Goal: Find specific page/section: Find specific page/section

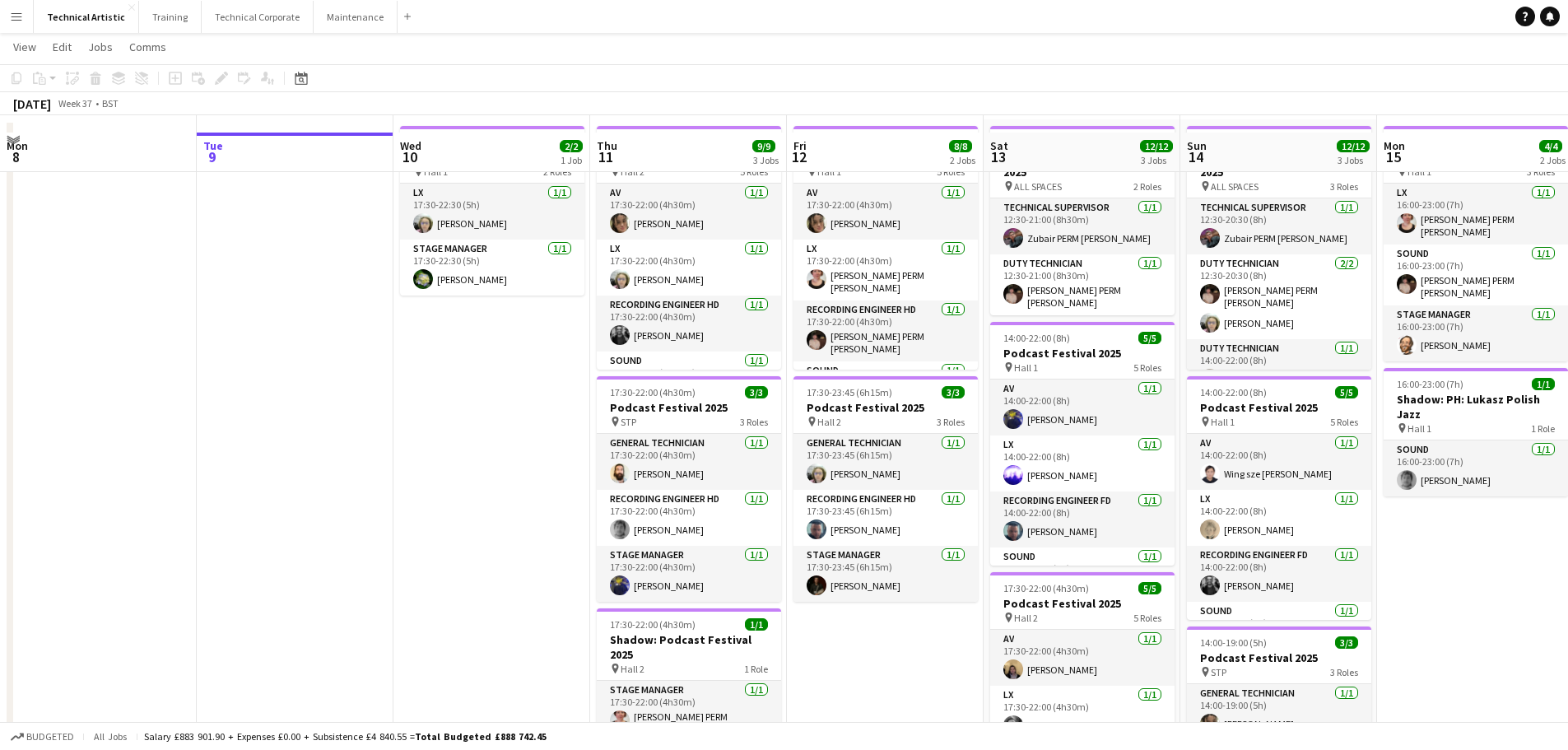
scroll to position [83, 0]
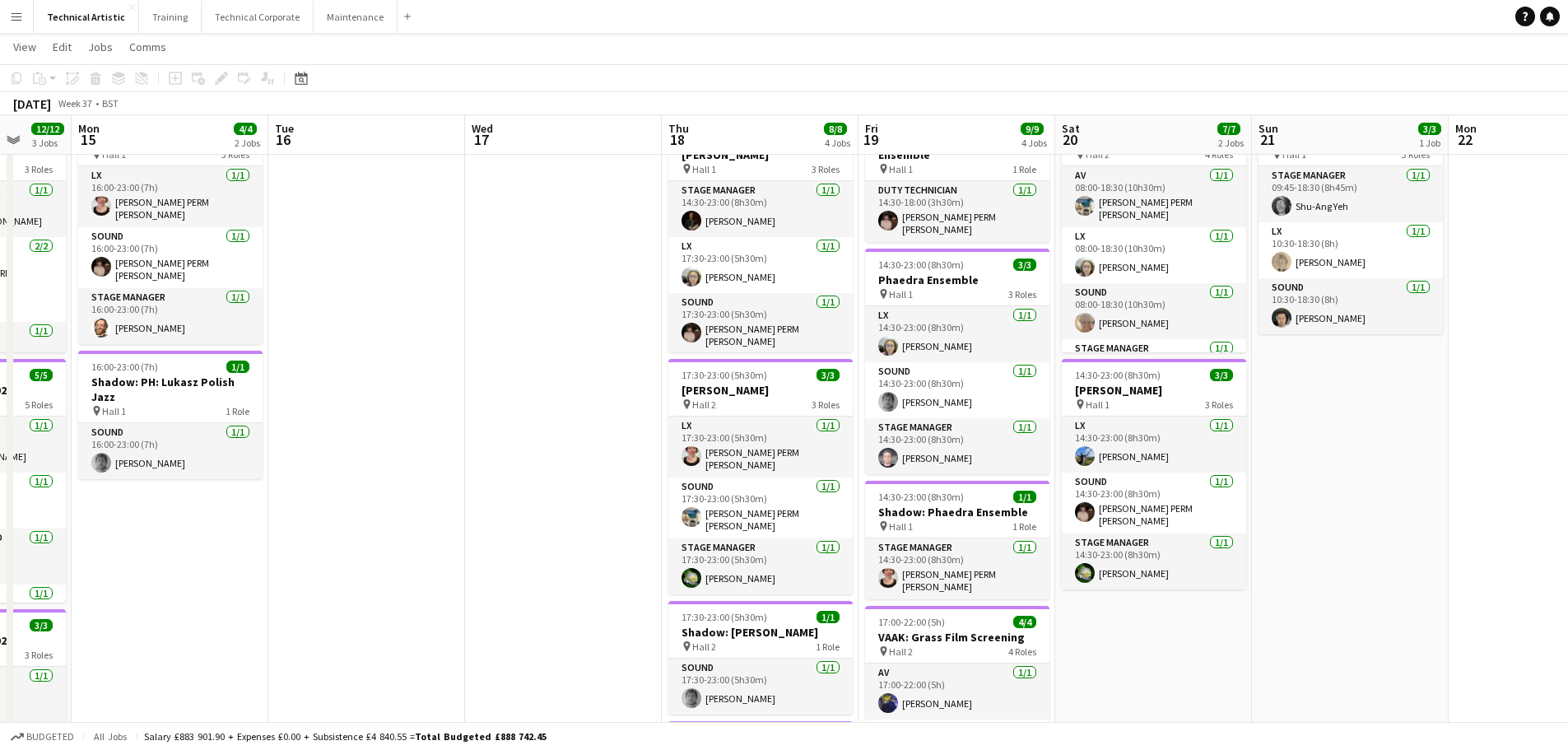
drag, startPoint x: 1558, startPoint y: 568, endPoint x: 267, endPoint y: 581, distance: 1291.1
click at [257, 580] on app-calendar-viewport "Fri 12 8/8 2 Jobs Sat 13 12/12 3 Jobs Sun 14 12/12 3 Jobs Mon 15 4/4 2 Jobs Tue…" at bounding box center [784, 557] width 1568 height 1150
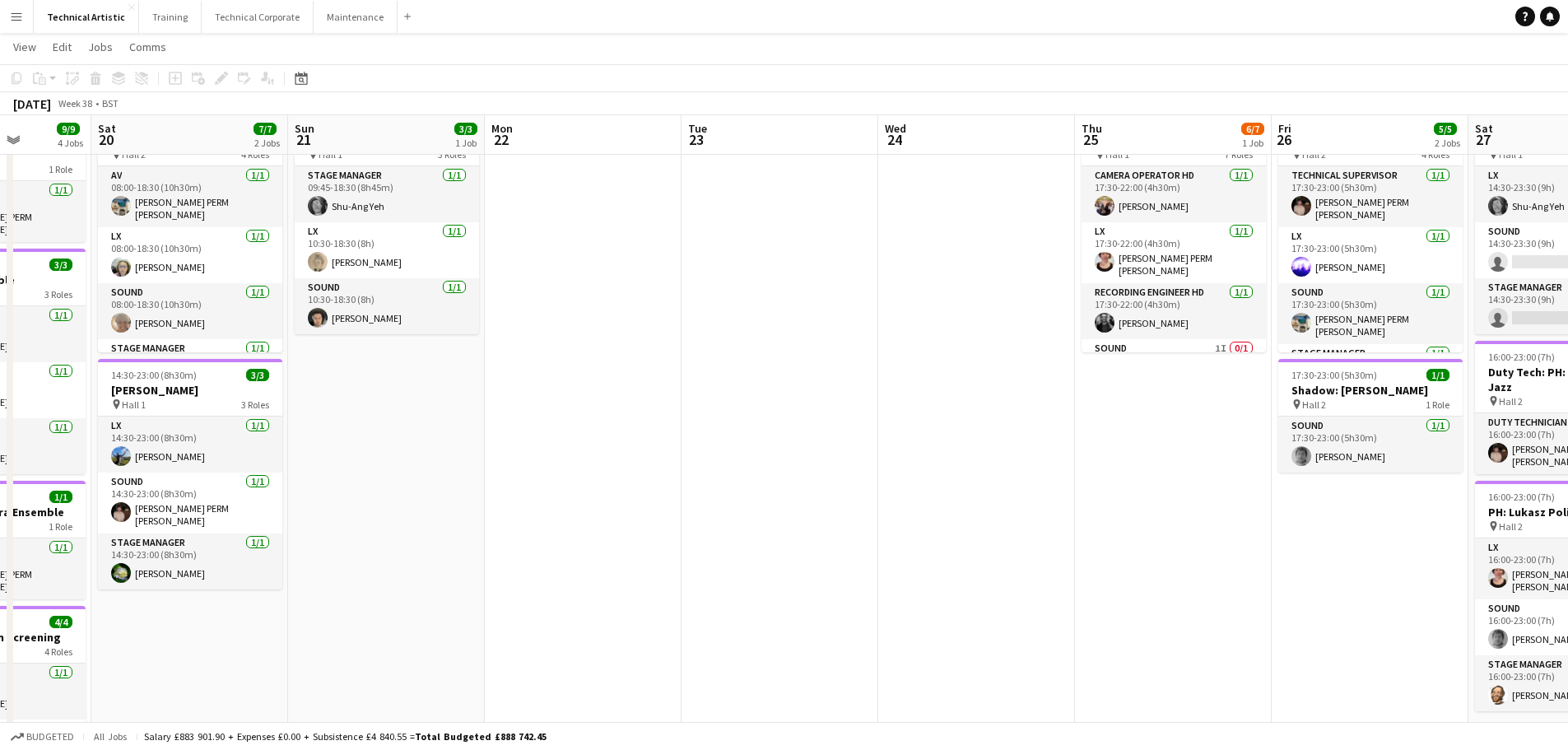
drag, startPoint x: 1402, startPoint y: 560, endPoint x: 432, endPoint y: 610, distance: 971.3
click at [432, 610] on app-calendar-viewport "Tue 16 Wed 17 Thu 18 8/8 4 Jobs Fri 19 9/9 4 Jobs Sat 20 7/7 2 Jobs Sun 21 3/3 …" at bounding box center [784, 557] width 1568 height 1150
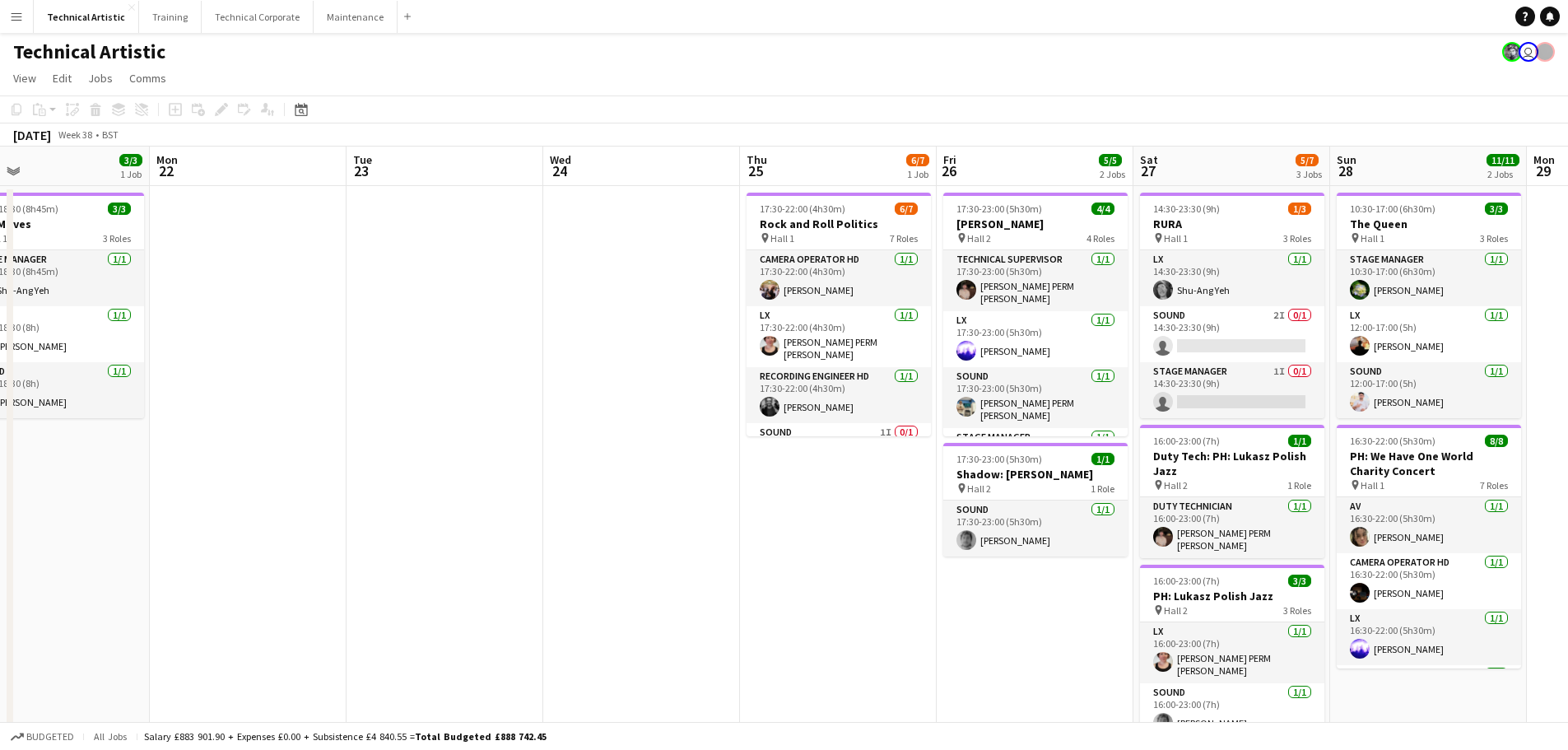
scroll to position [0, 662]
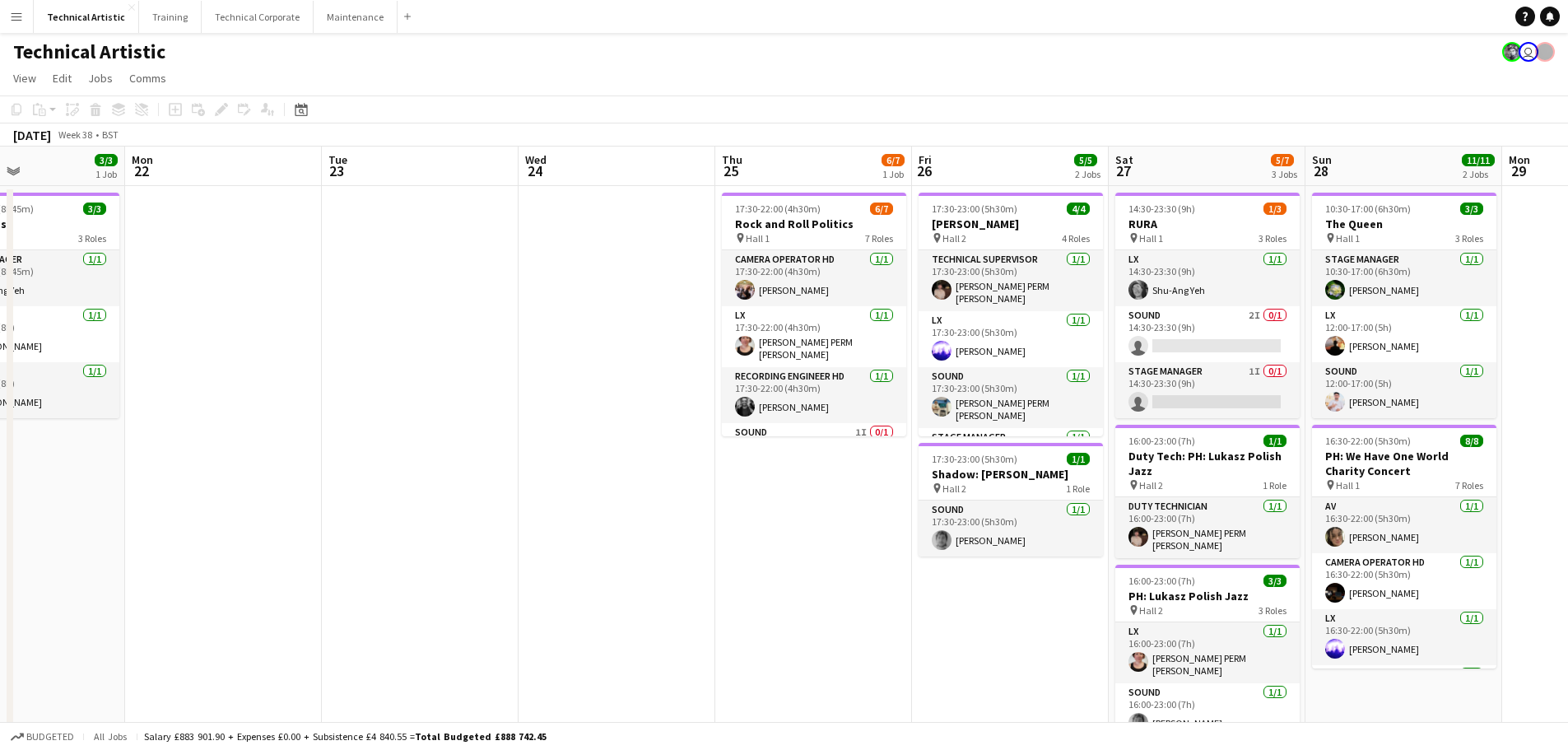
drag, startPoint x: 1323, startPoint y: 662, endPoint x: 964, endPoint y: 669, distance: 359.1
click at [964, 669] on app-calendar-viewport "Thu 18 8/8 4 Jobs Fri 19 9/9 4 Jobs Sat 20 7/7 2 Jobs Sun 21 3/3 1 Job Mon 22 T…" at bounding box center [784, 681] width 1568 height 1070
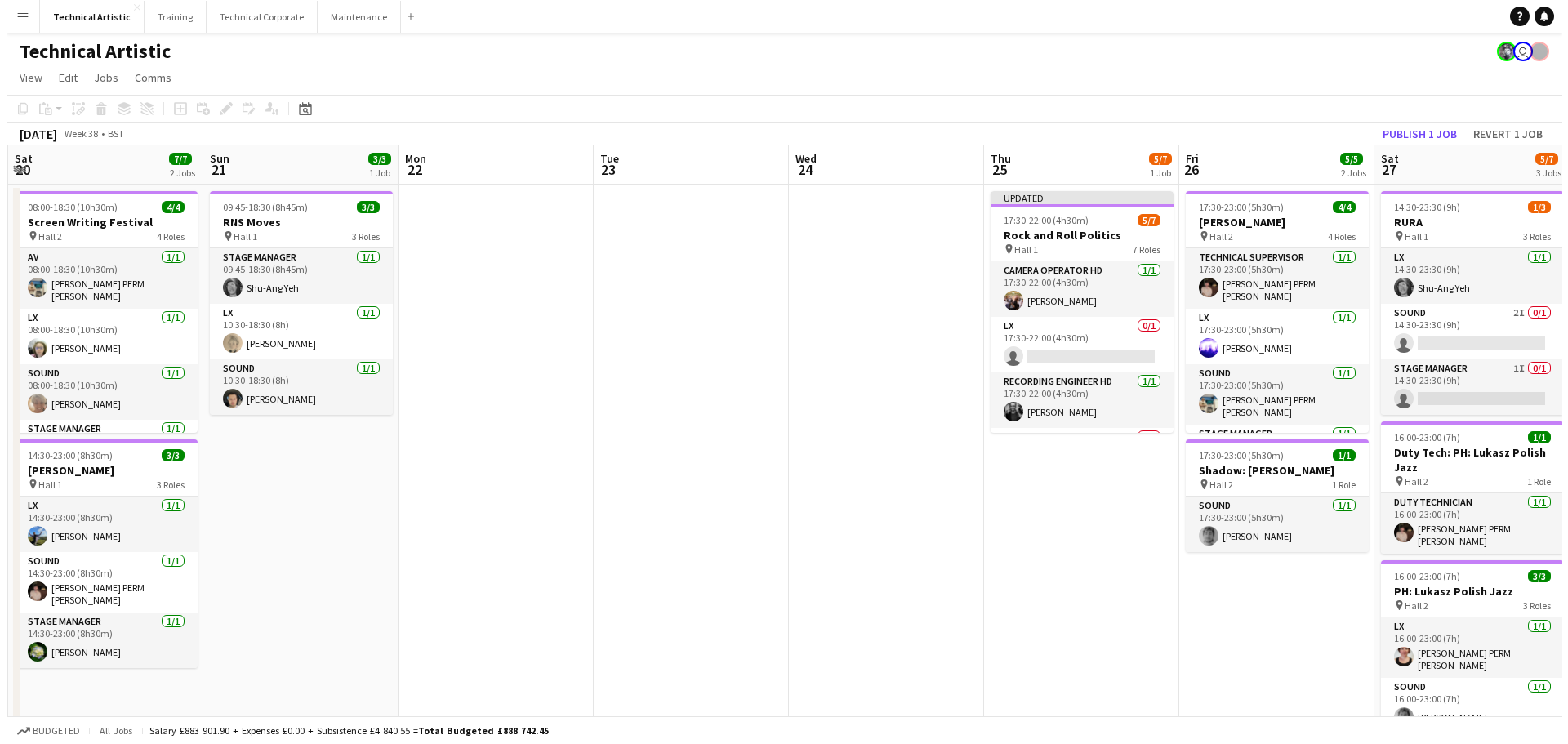
scroll to position [0, 372]
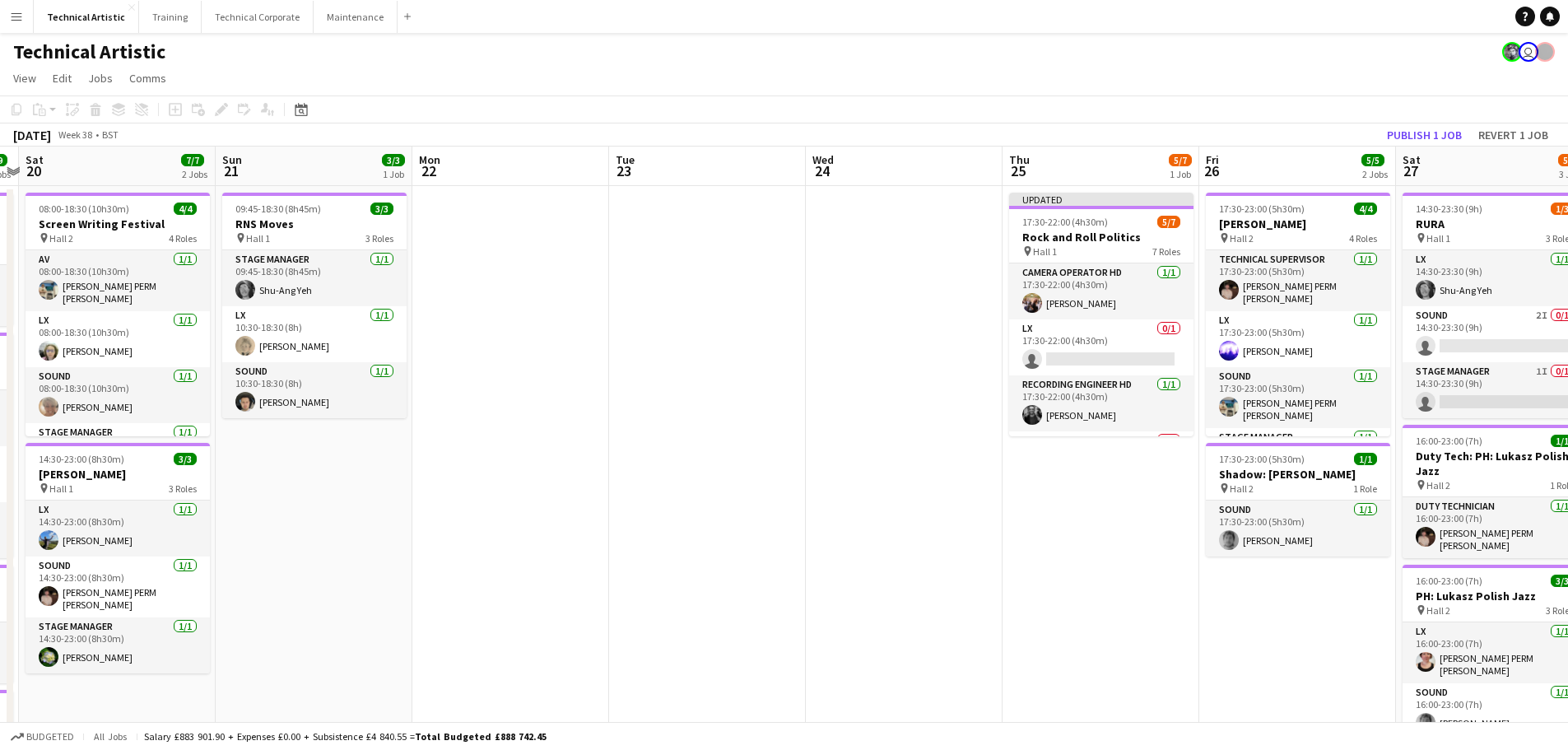
drag, startPoint x: 372, startPoint y: 490, endPoint x: 660, endPoint y: 510, distance: 288.7
click at [660, 510] on app-calendar-viewport "Thu 18 8/8 4 Jobs Fri 19 9/9 4 Jobs Sat 20 7/7 2 Jobs Sun 21 3/3 1 Job Mon 22 T…" at bounding box center [784, 681] width 1568 height 1070
click at [251, 22] on button "Technical Corporate Close" at bounding box center [257, 17] width 112 height 32
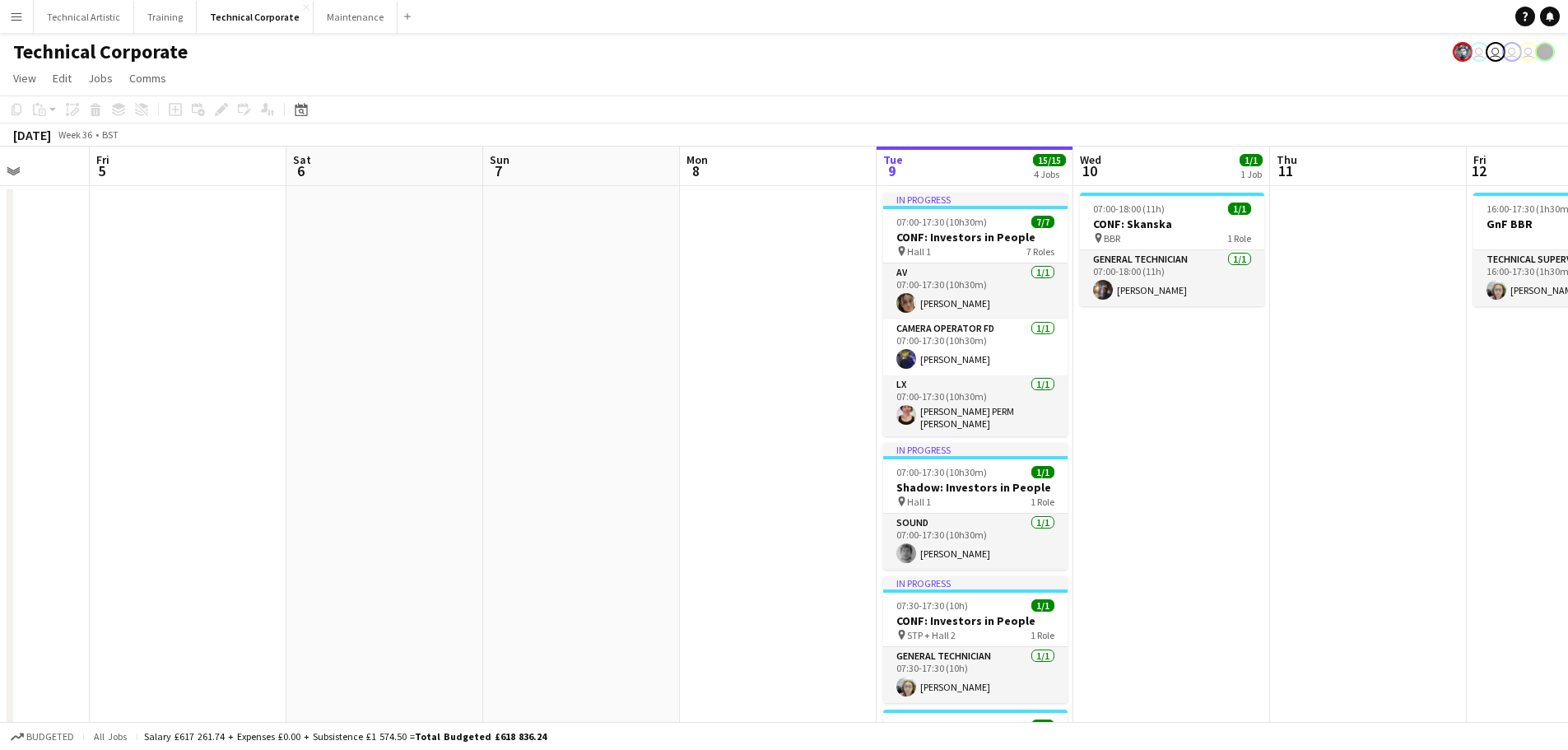
scroll to position [0, 483]
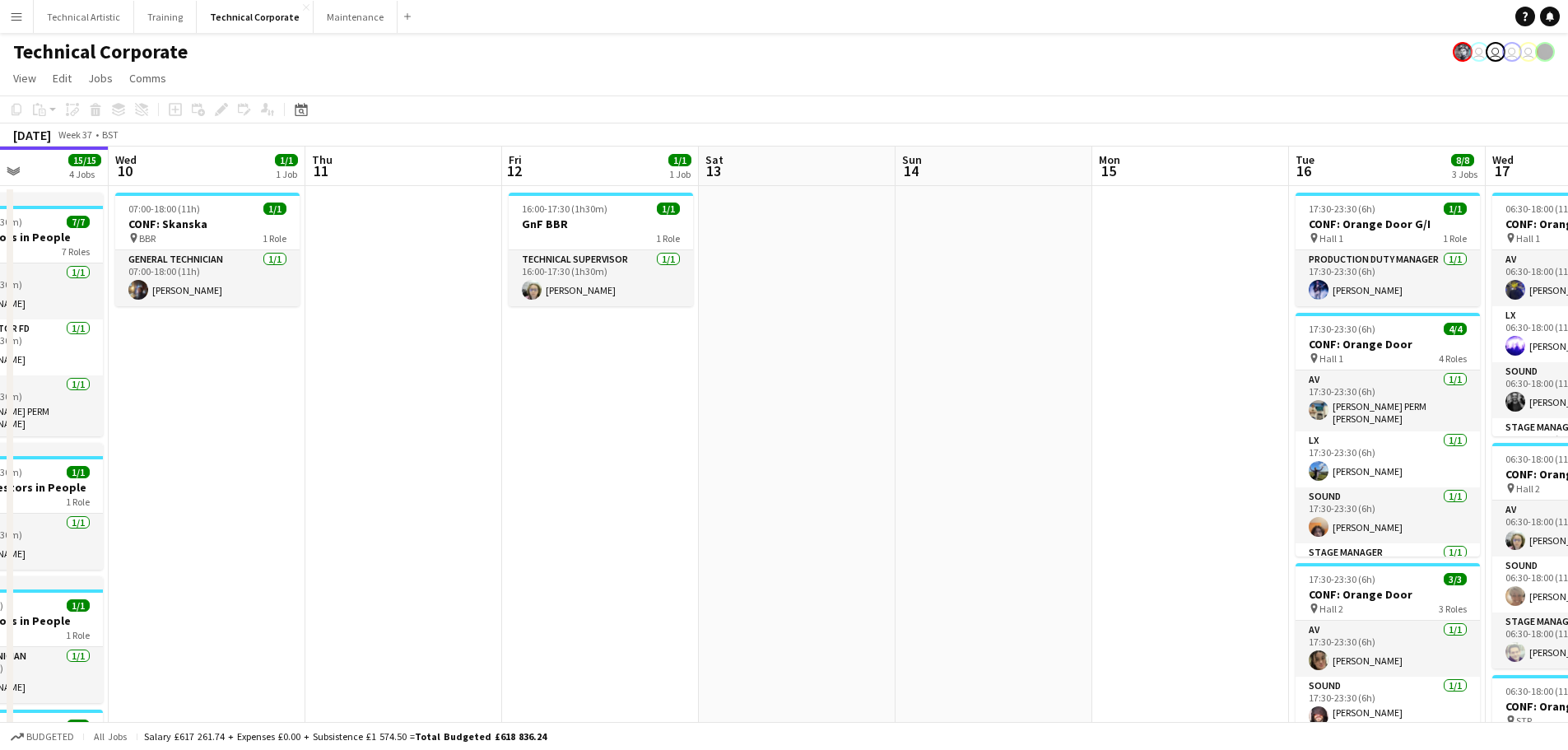
drag, startPoint x: 704, startPoint y: 453, endPoint x: 349, endPoint y: 470, distance: 355.4
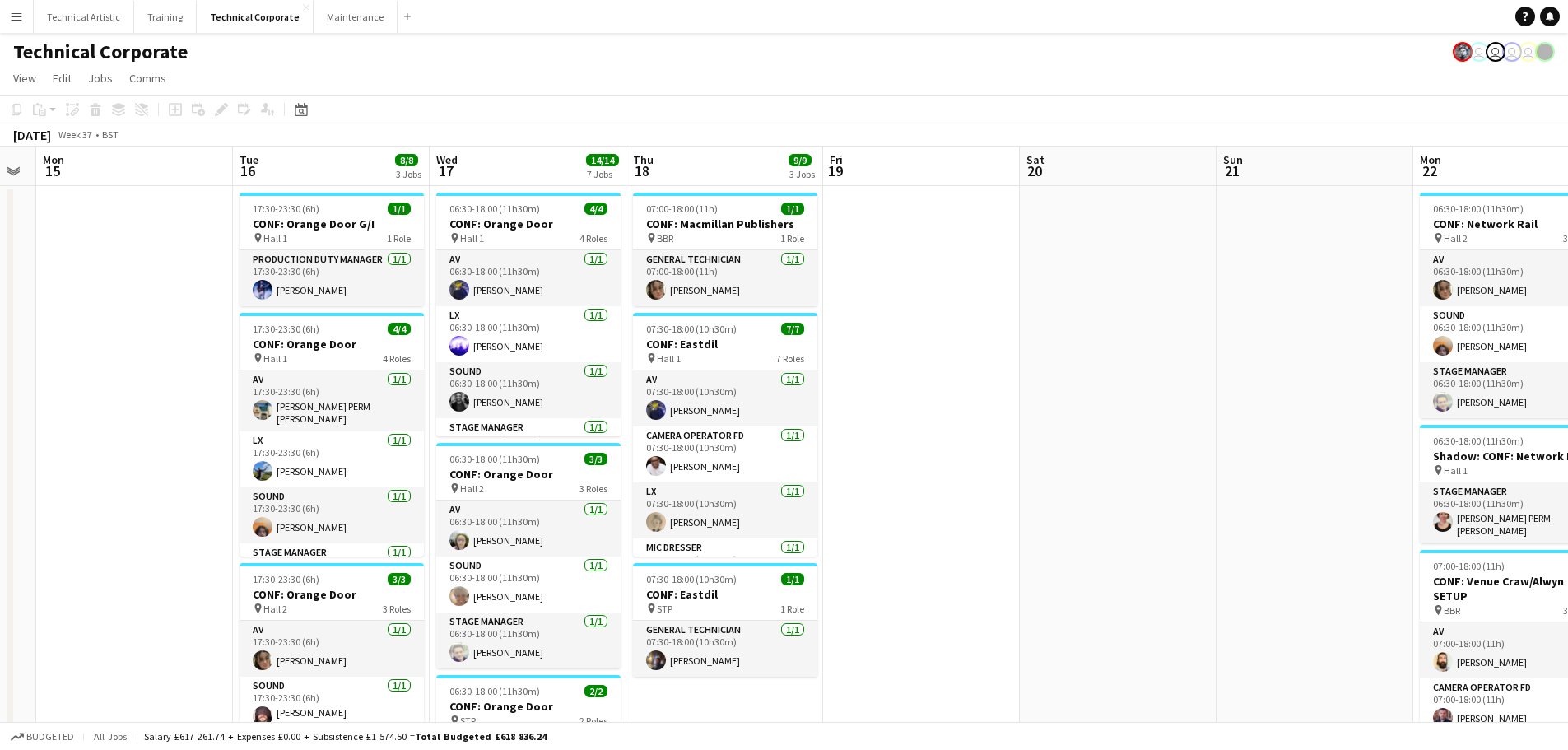
scroll to position [0, 571]
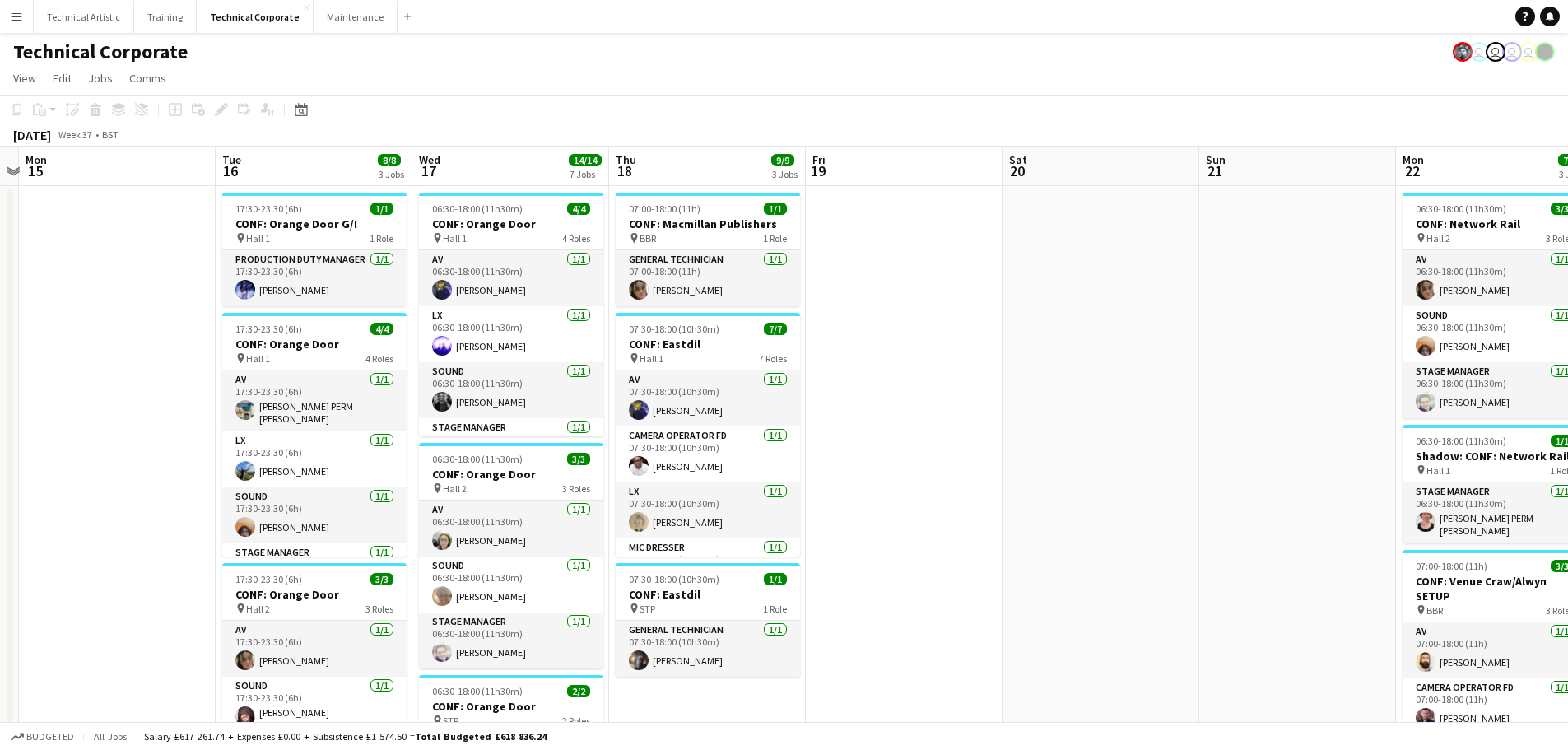
drag, startPoint x: 1077, startPoint y: 362, endPoint x: 0, endPoint y: 333, distance: 1077.4
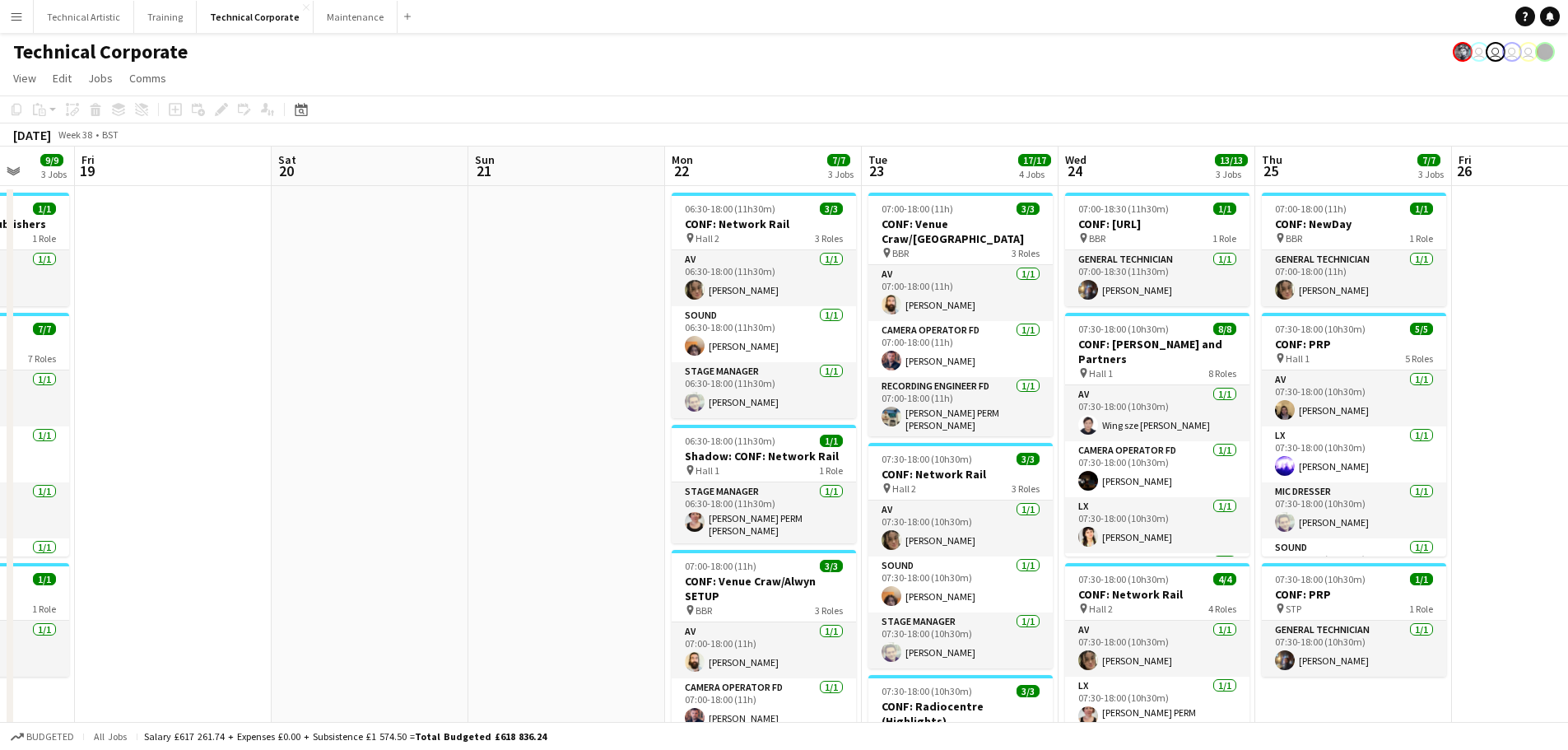
scroll to position [0, 515]
drag, startPoint x: 1361, startPoint y: 307, endPoint x: 631, endPoint y: 341, distance: 730.8
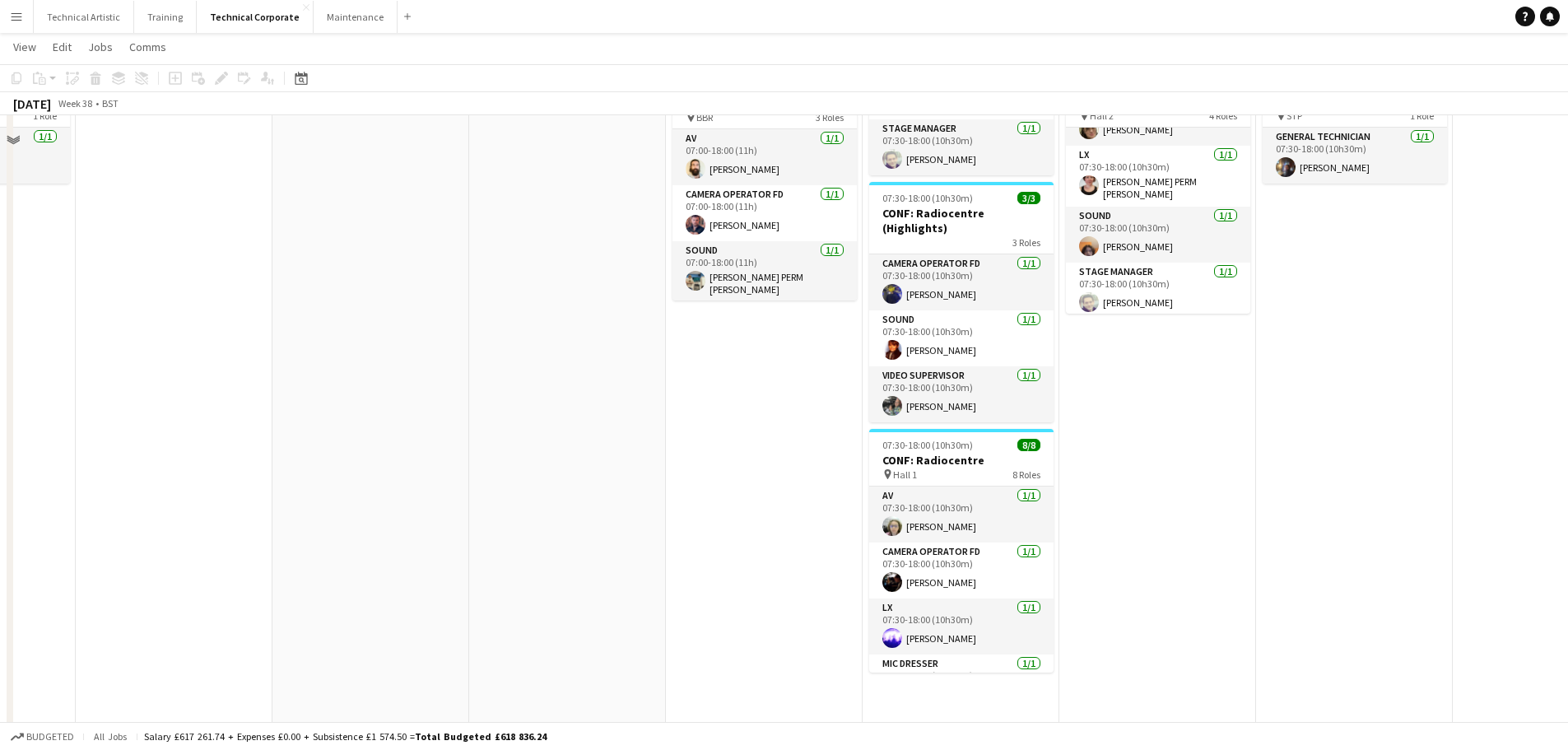
scroll to position [576, 0]
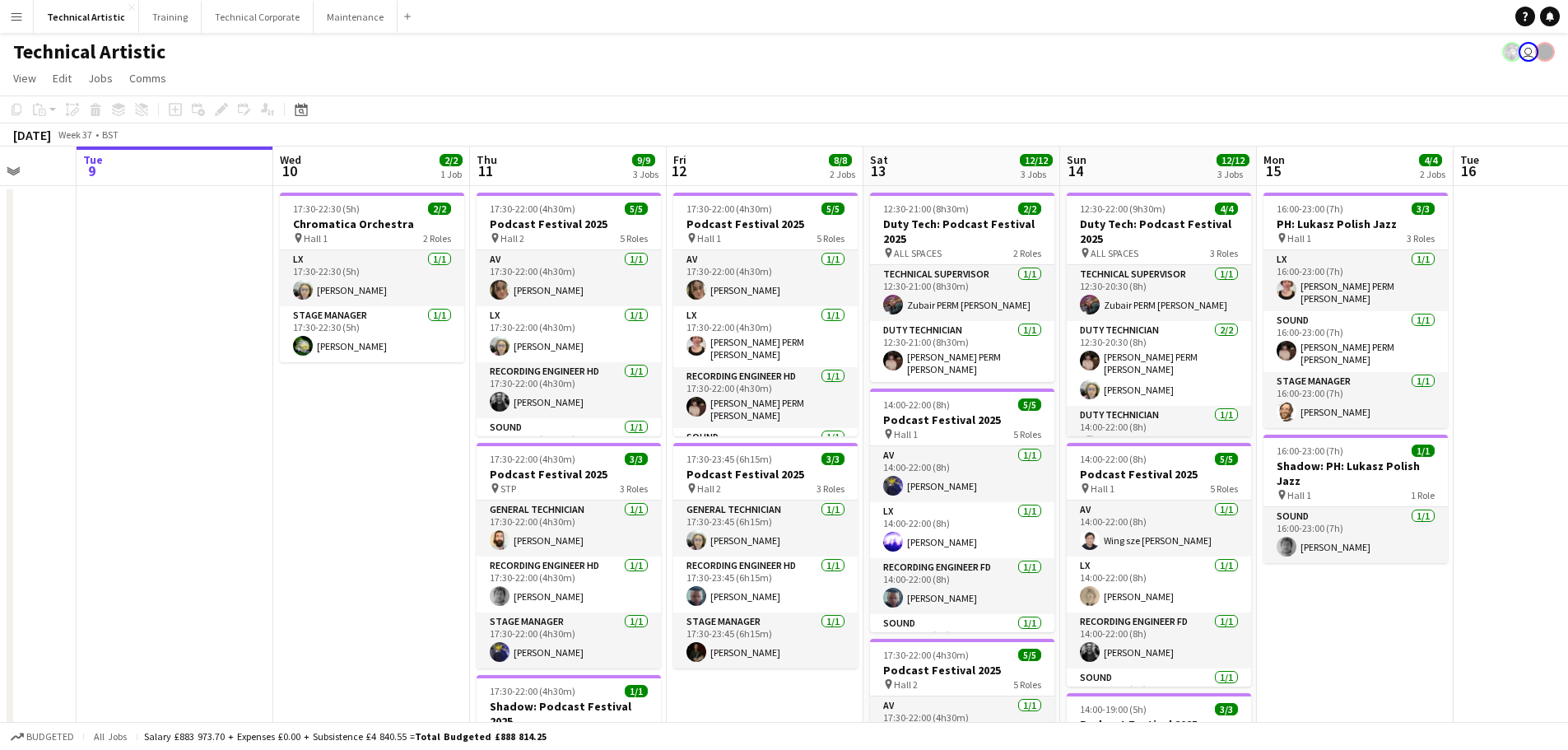
drag, startPoint x: 220, startPoint y: 591, endPoint x: 99, endPoint y: 604, distance: 121.7
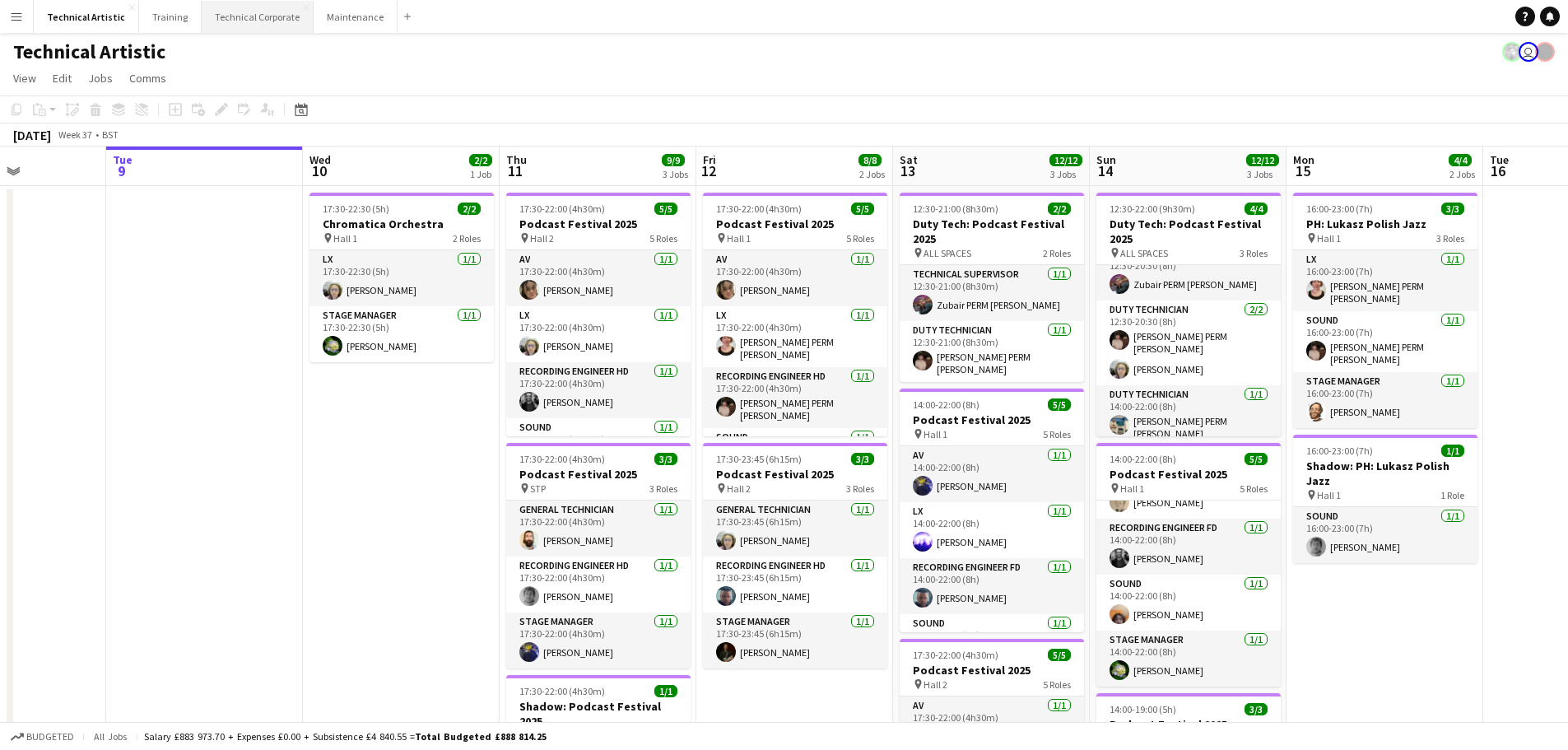
click at [230, 11] on button "Technical Corporate Close" at bounding box center [257, 17] width 112 height 32
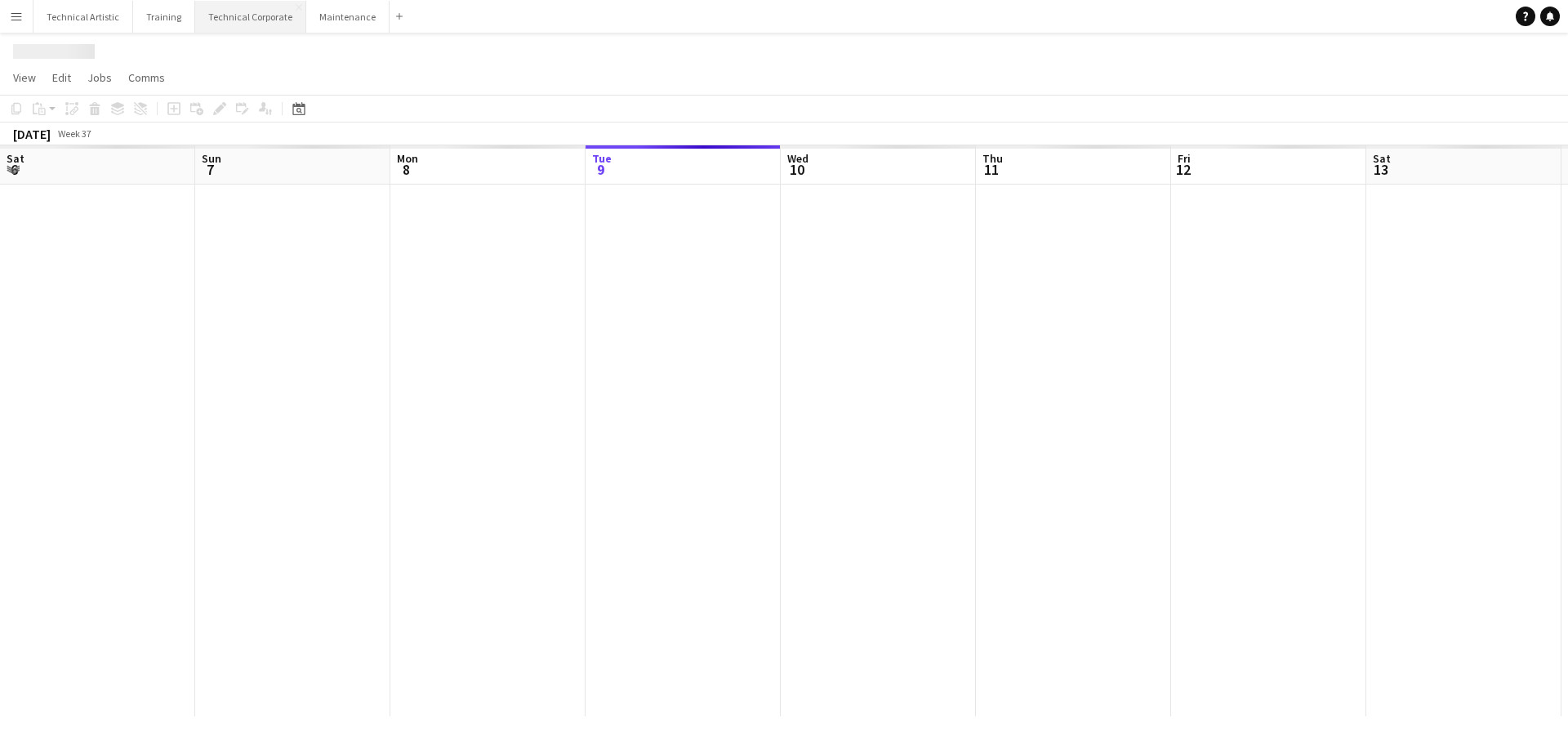
scroll to position [0, 391]
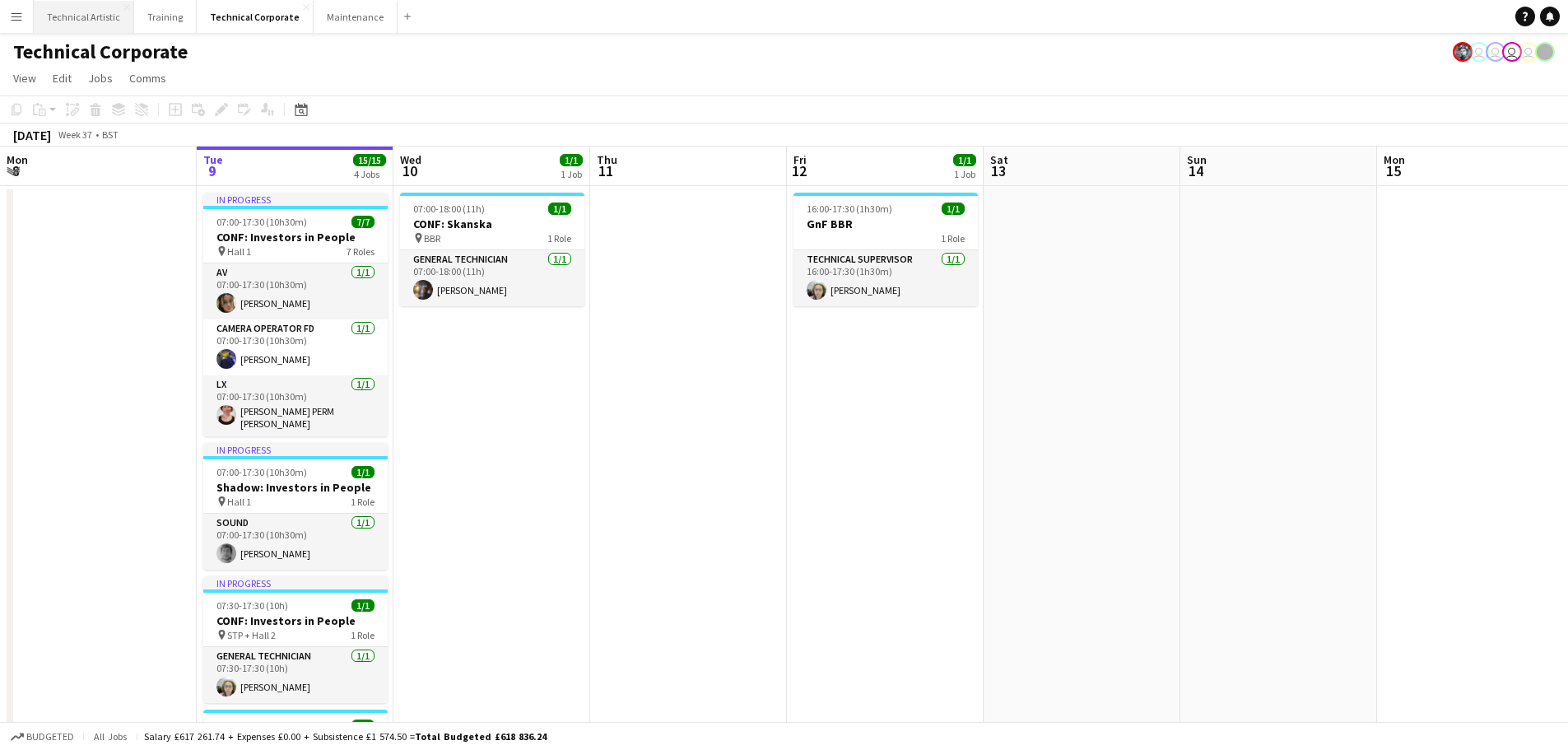
click at [52, 19] on button "Technical Artistic Close" at bounding box center [84, 17] width 101 height 32
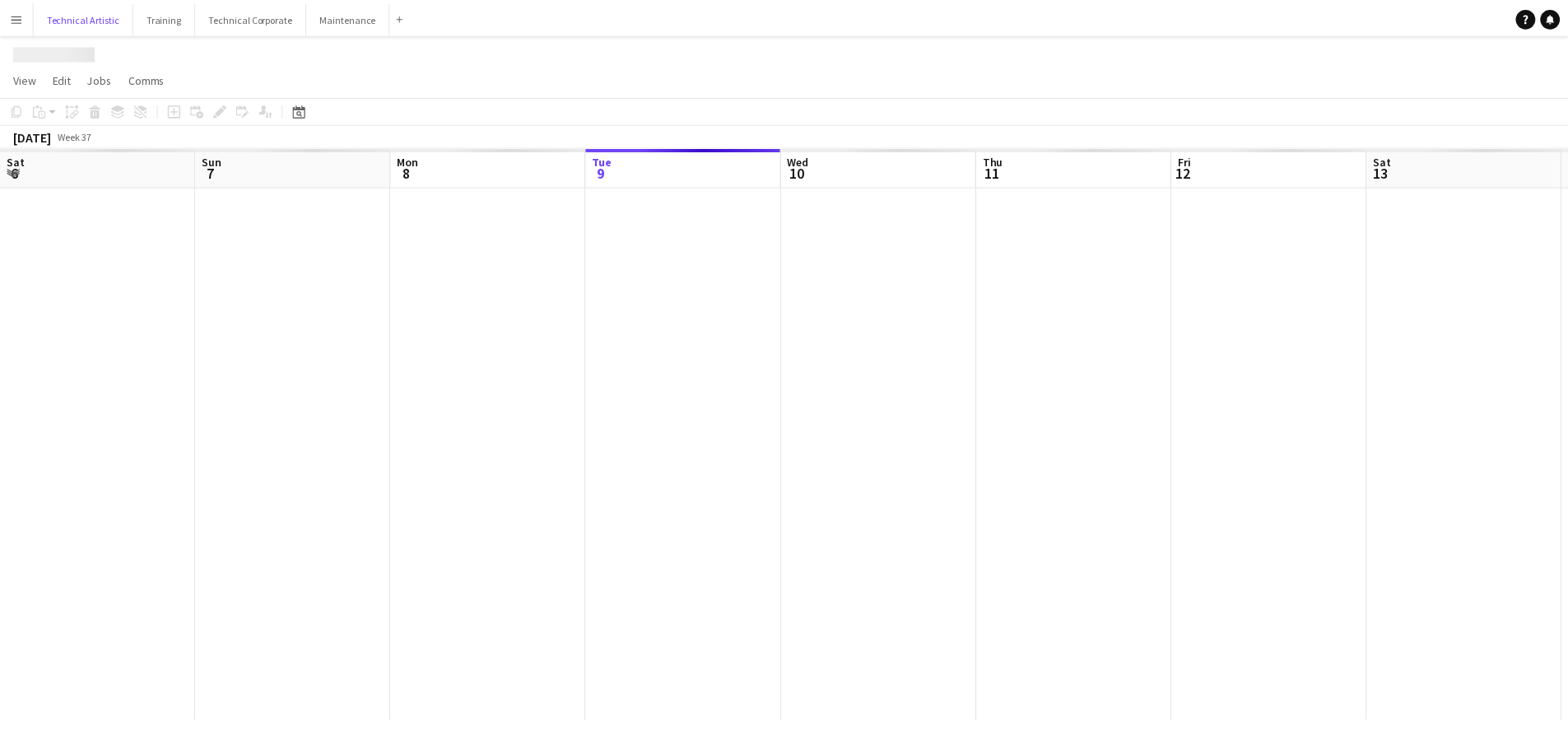
scroll to position [0, 394]
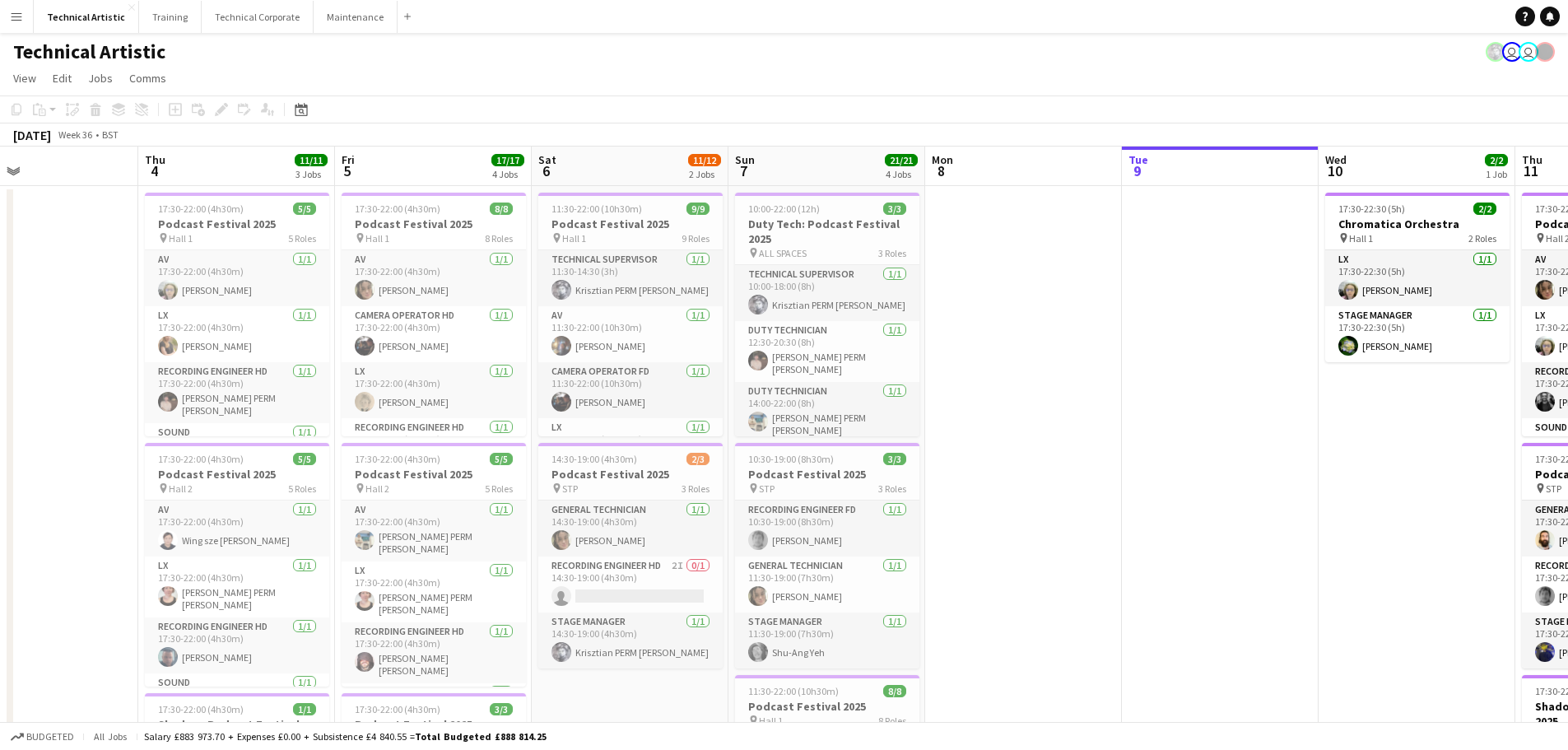
drag, startPoint x: 364, startPoint y: 553, endPoint x: 1288, endPoint y: 612, distance: 925.9
click at [1288, 612] on app-calendar-viewport "Mon 1 7/7 2 Jobs Tue 2 6/6 1 Job Wed 3 Thu 4 11/11 3 Jobs Fri 5 17/17 4 Jobs Sa…" at bounding box center [784, 681] width 1568 height 1070
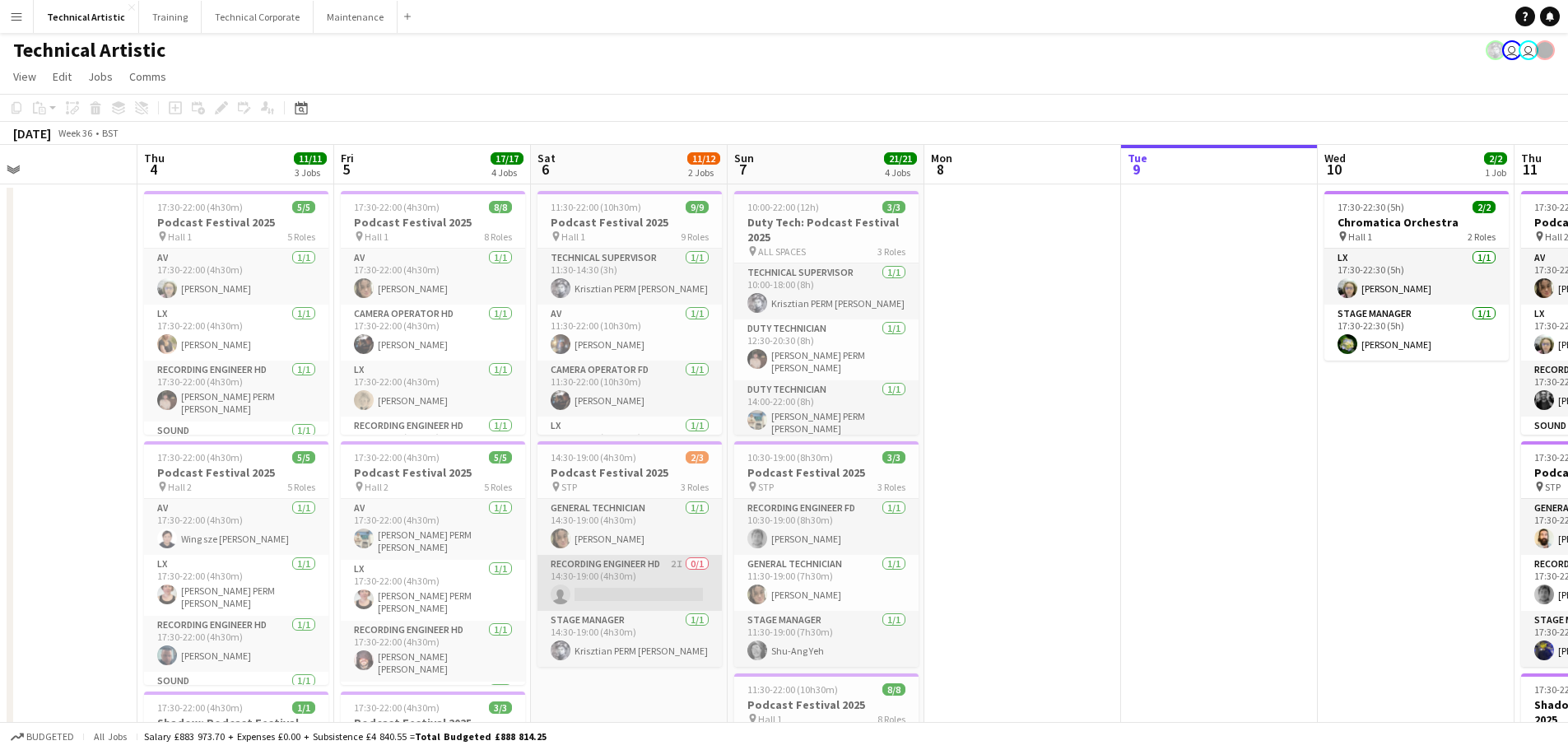
scroll to position [0, 0]
